Goal: Obtain resource: Download file/media

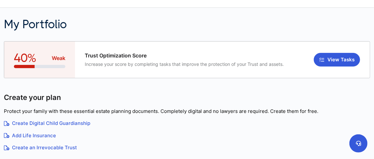
scroll to position [32, 0]
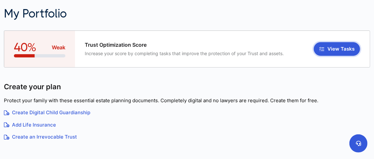
click at [340, 50] on button "View Tasks" at bounding box center [337, 49] width 46 height 14
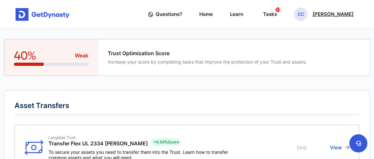
click at [341, 14] on p "[PERSON_NAME]" at bounding box center [333, 14] width 41 height 5
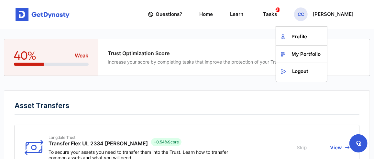
click at [277, 14] on div "Tasks 31" at bounding box center [270, 14] width 14 height 11
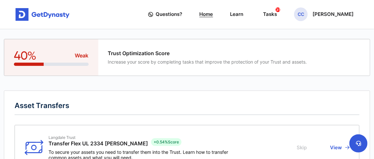
click at [213, 14] on link "Home" at bounding box center [207, 15] width 14 height 18
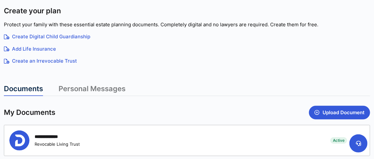
scroll to position [151, 0]
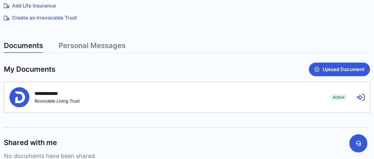
click at [360, 96] on icon at bounding box center [361, 97] width 8 height 8
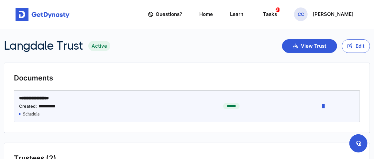
click at [325, 109] on icon "button" at bounding box center [323, 106] width 2 height 8
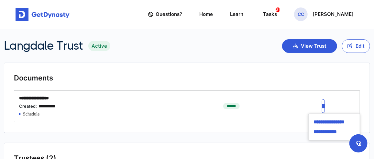
click at [229, 52] on div "Langdale Trust Active View Trust Edit" at bounding box center [187, 46] width 366 height 14
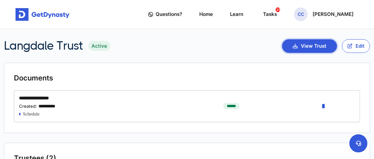
click at [304, 44] on button "View Trust" at bounding box center [309, 46] width 55 height 14
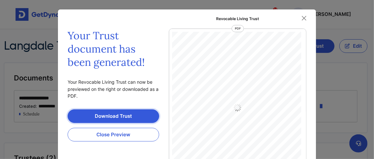
scroll to position [2, 0]
click at [106, 115] on link "Download Trust" at bounding box center [114, 116] width 92 height 14
